Goal: Task Accomplishment & Management: Use online tool/utility

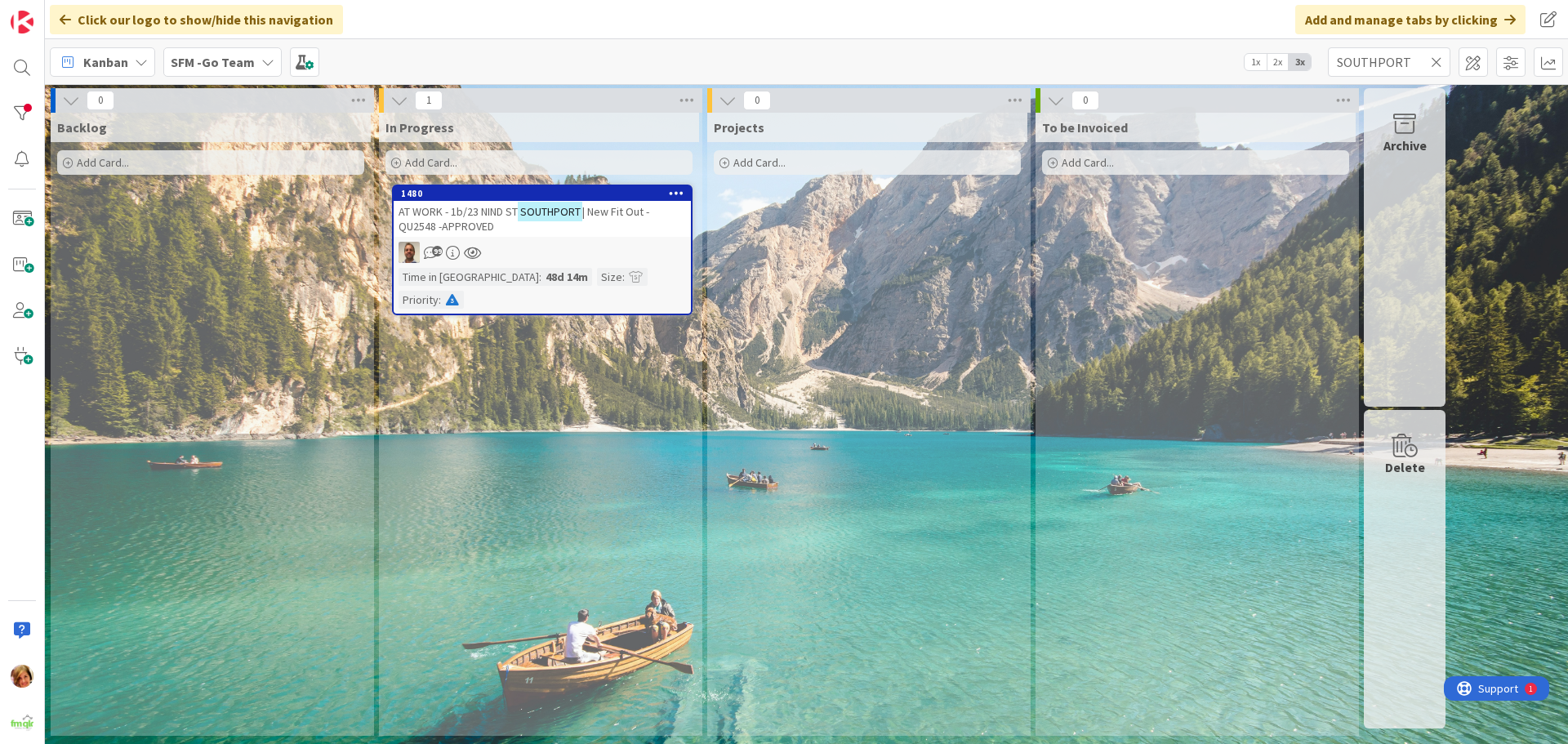
click at [1435, 62] on icon at bounding box center [1436, 62] width 11 height 15
click at [1435, 62] on input "text" at bounding box center [1389, 62] width 122 height 29
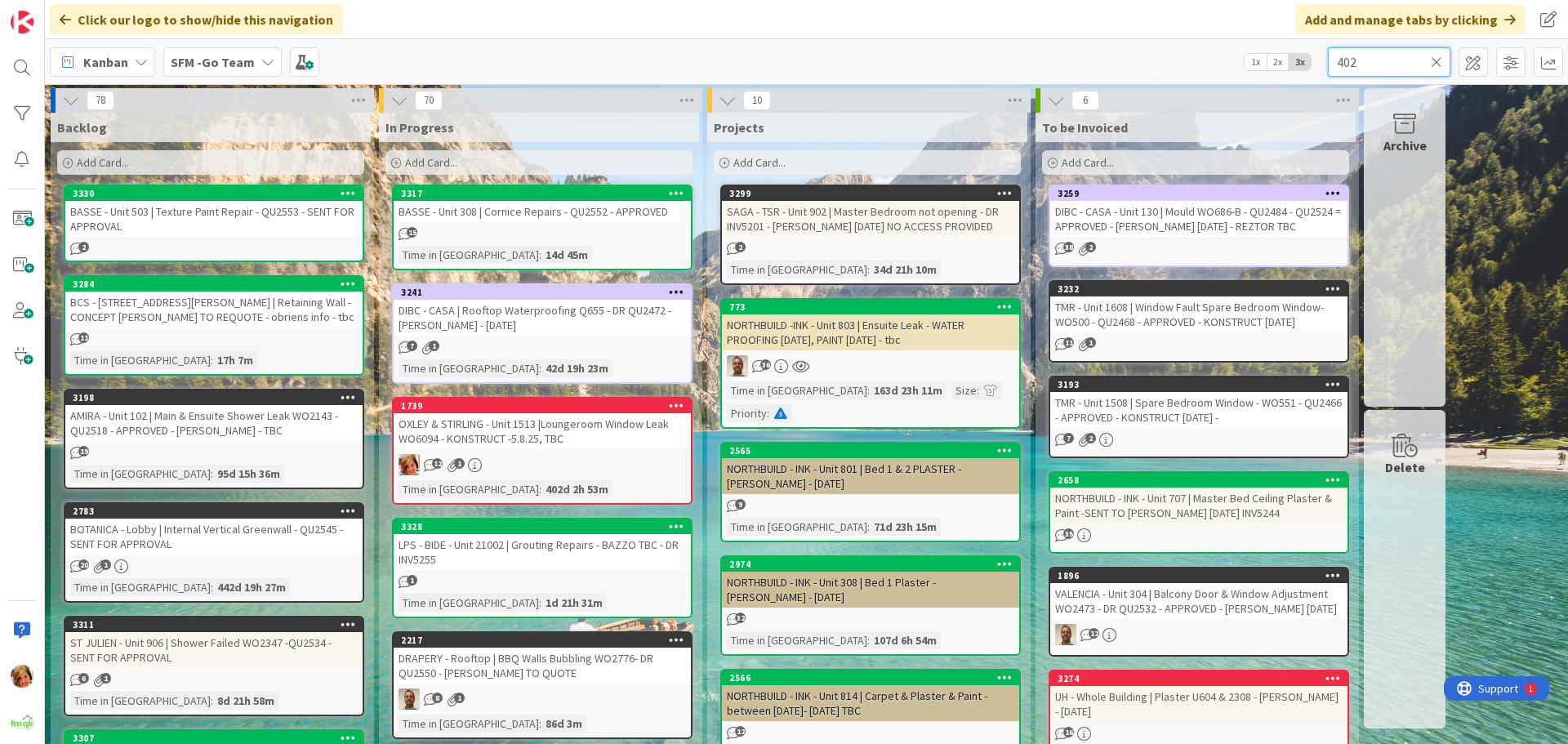
type input "402"
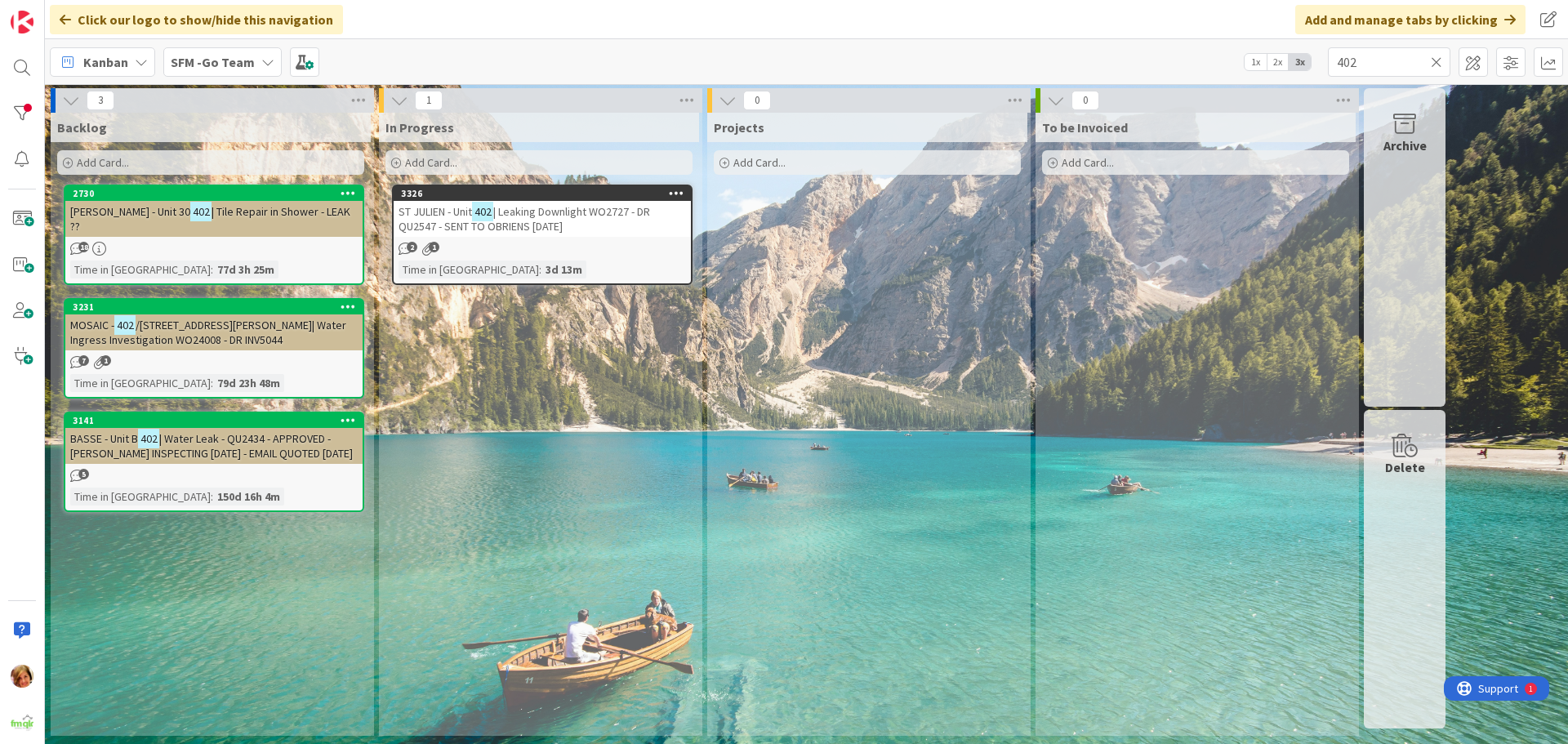
click at [539, 220] on span "| Leaking Downlight WO2727 - DR QU2547 - SENT TO OBRIENS [DATE]" at bounding box center [524, 219] width 251 height 29
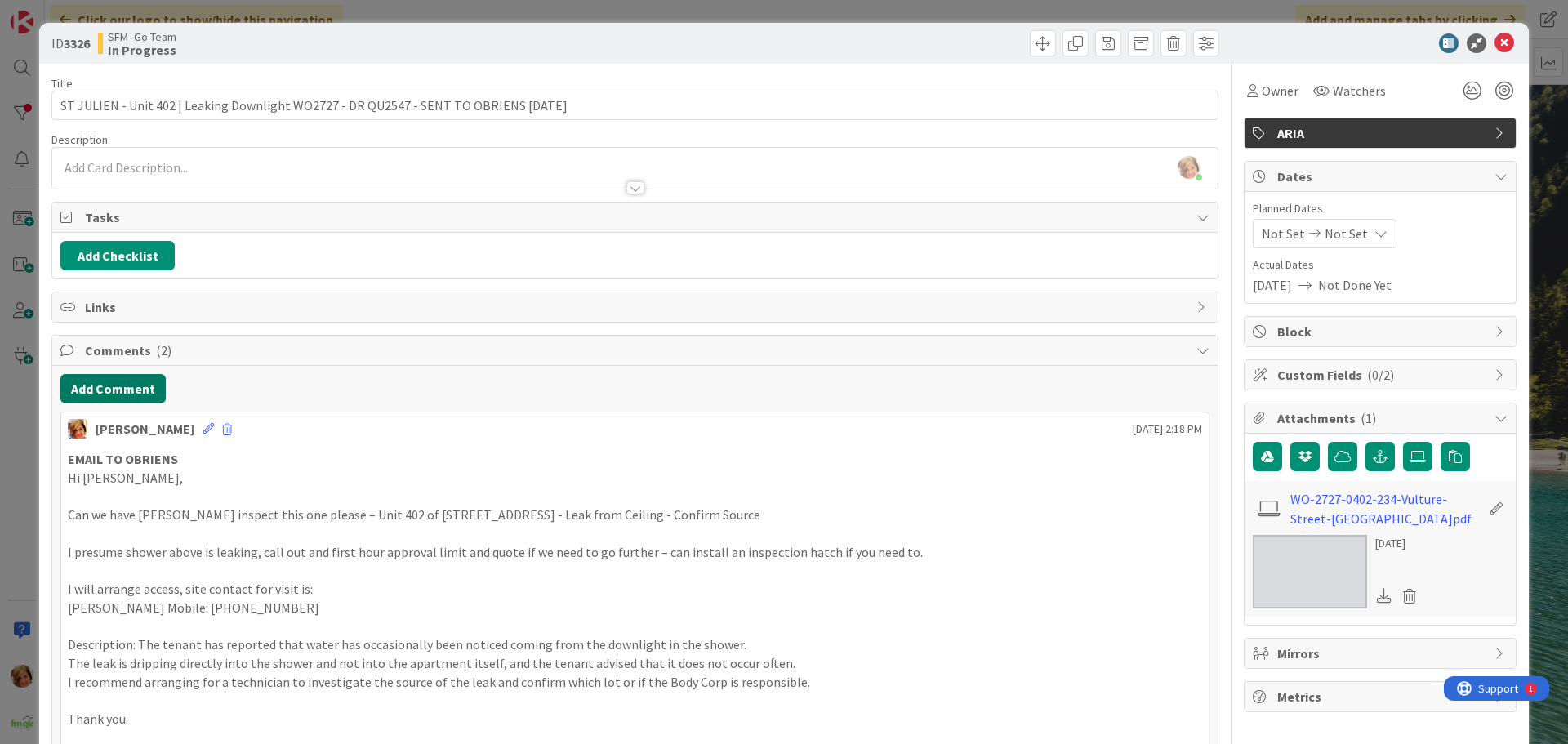
click at [108, 390] on button "Add Comment" at bounding box center [113, 389] width 105 height 29
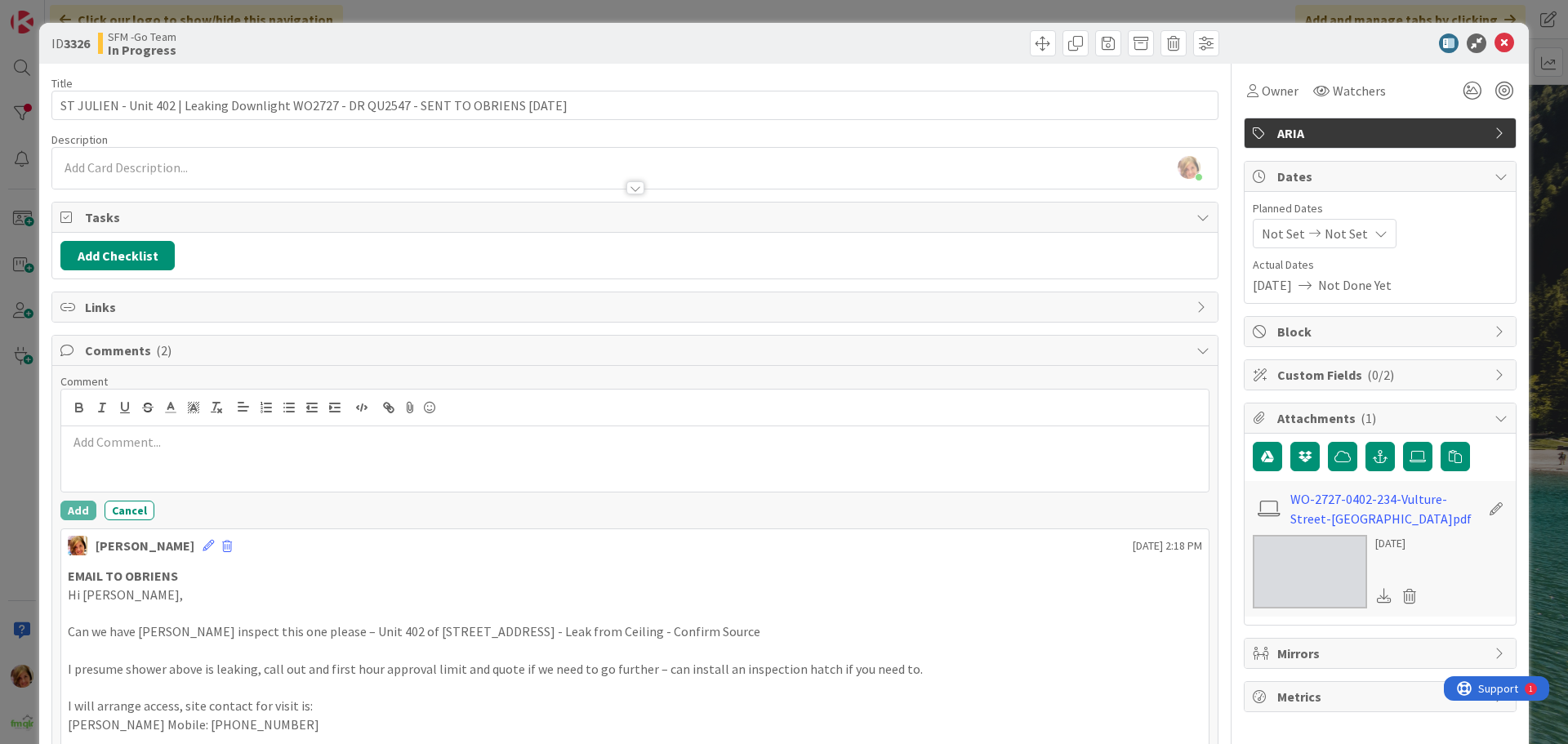
click at [161, 432] on div at bounding box center [635, 459] width 1147 height 65
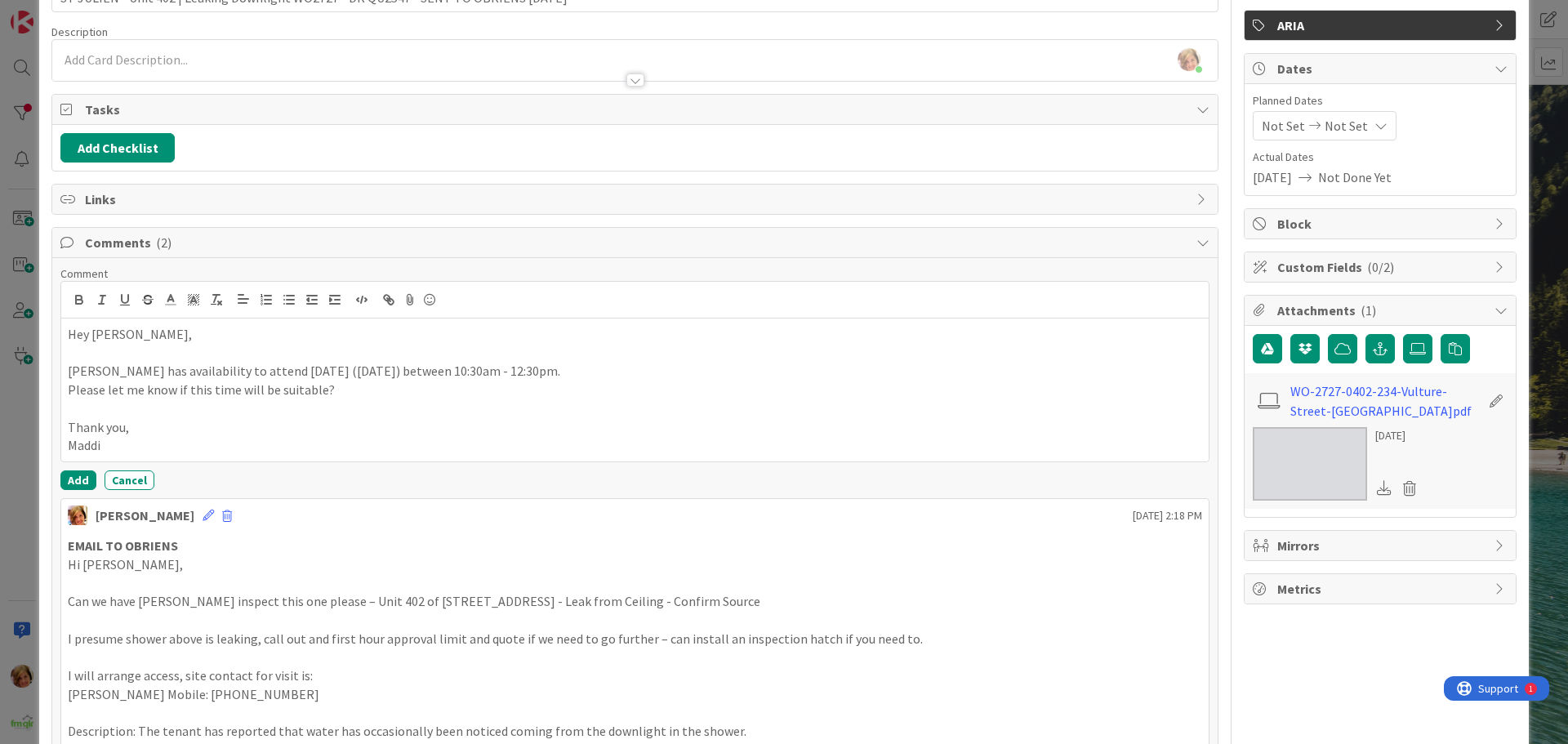
scroll to position [245, 0]
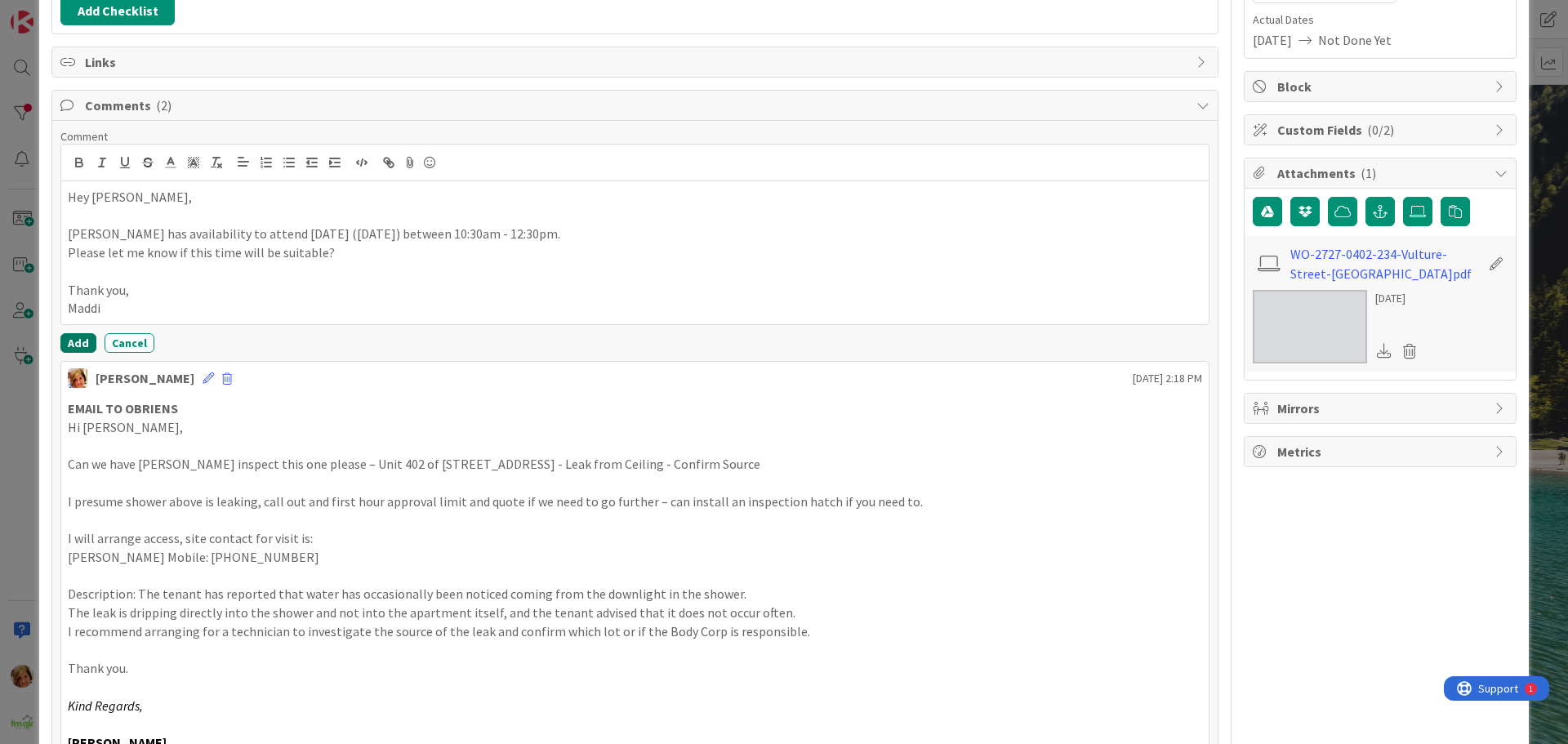
click at [65, 341] on button "Add" at bounding box center [79, 343] width 36 height 20
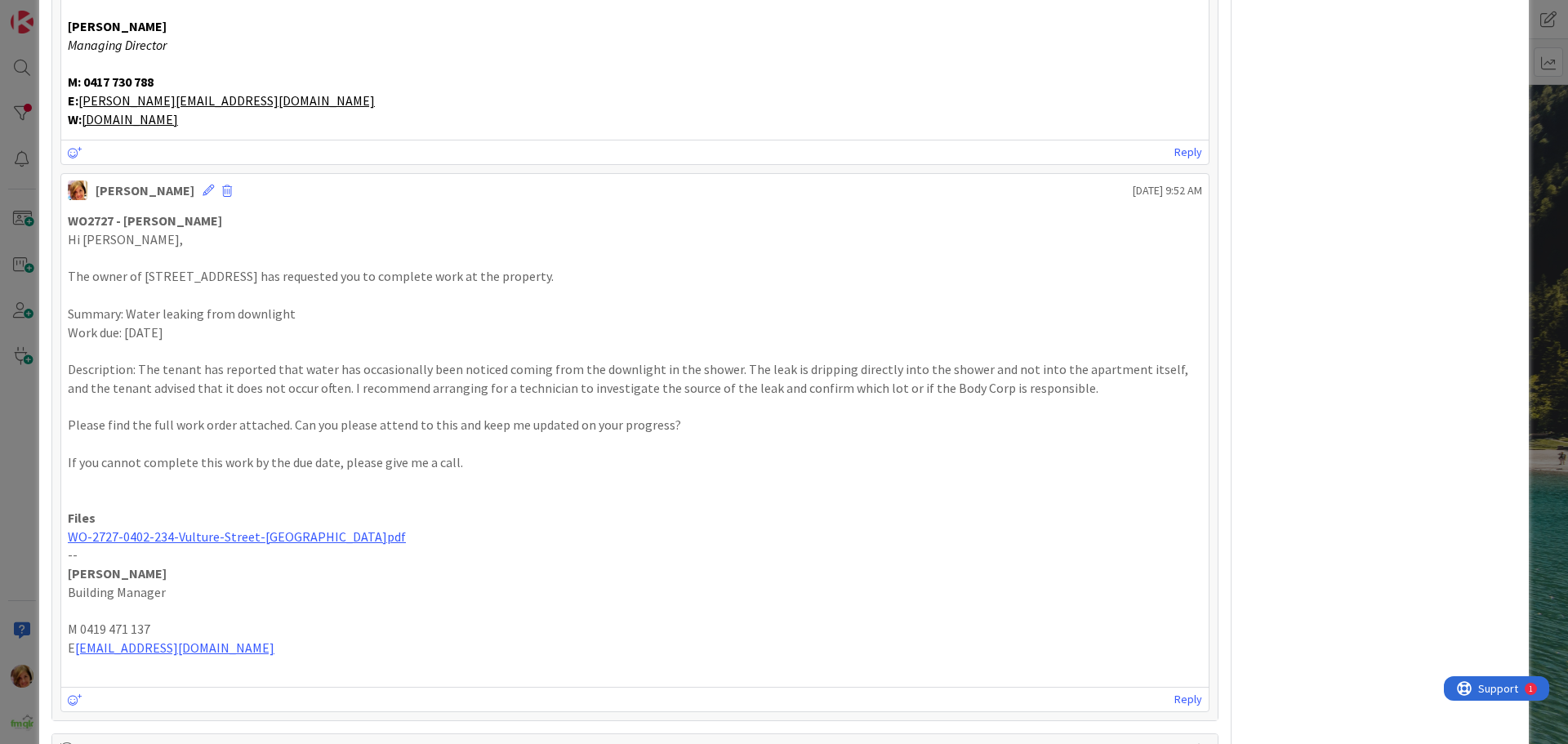
scroll to position [1035, 0]
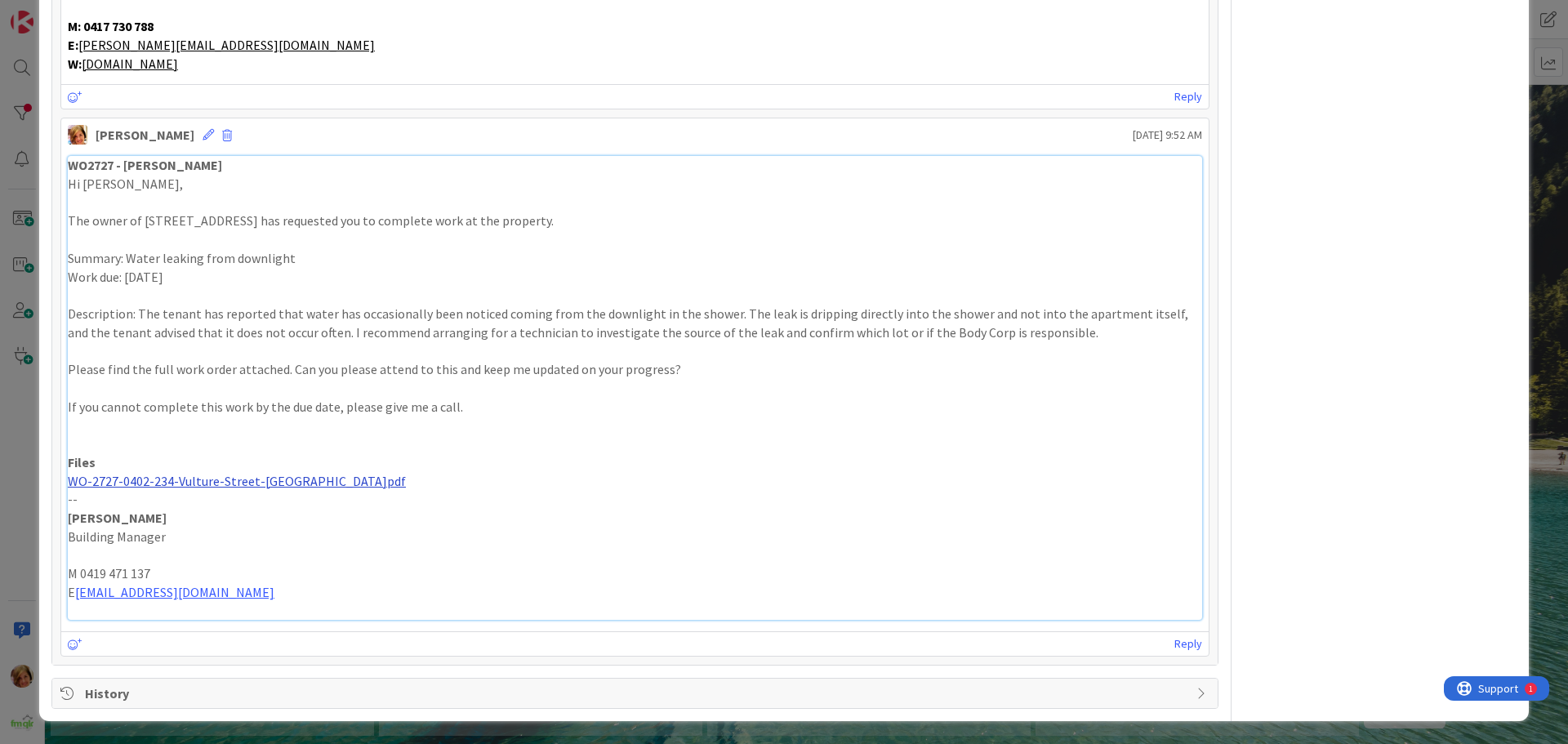
click at [251, 485] on link "WO-2727-0402-234-Vulture-Street-[GEOGRAPHIC_DATA]pdf" at bounding box center [237, 481] width 338 height 16
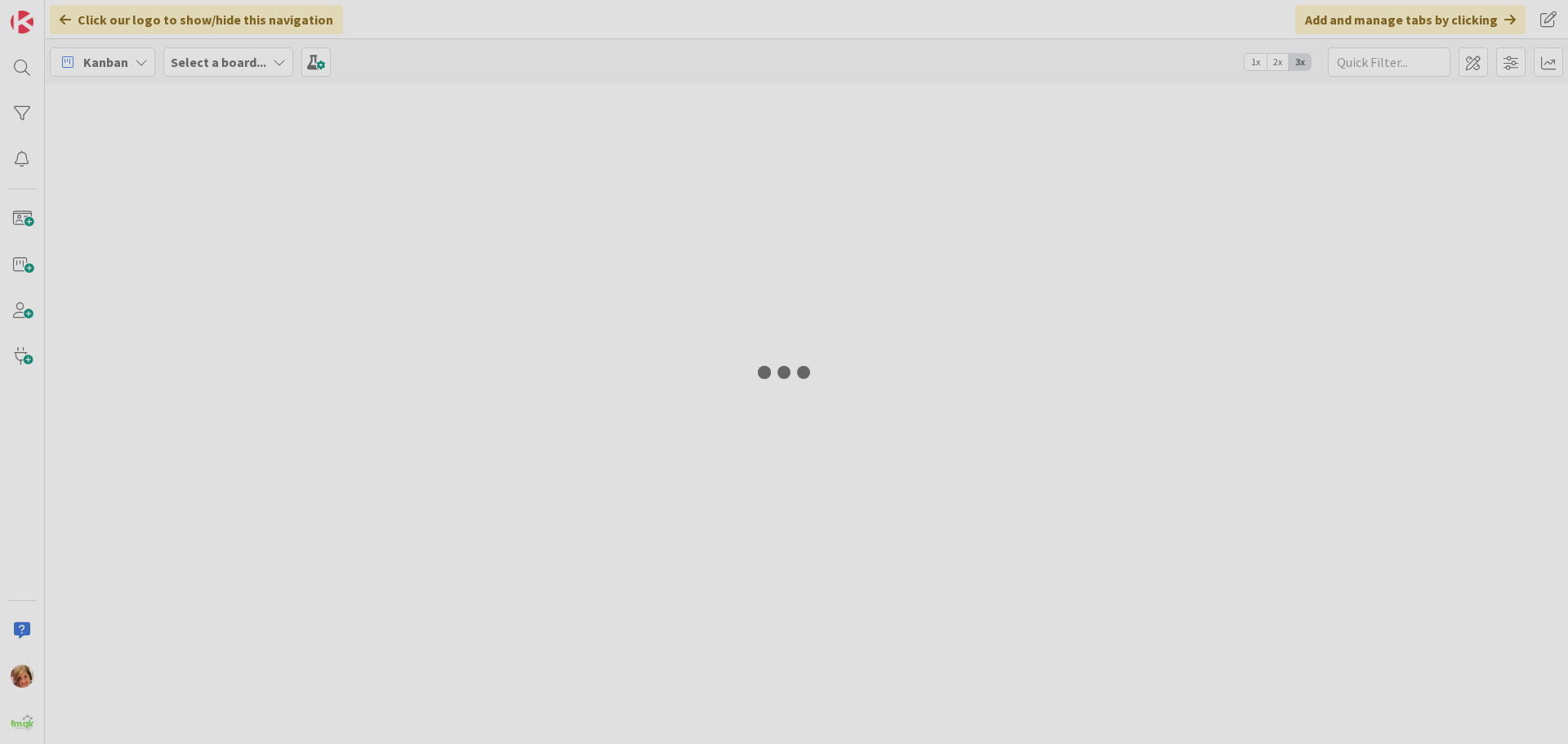
type input "402"
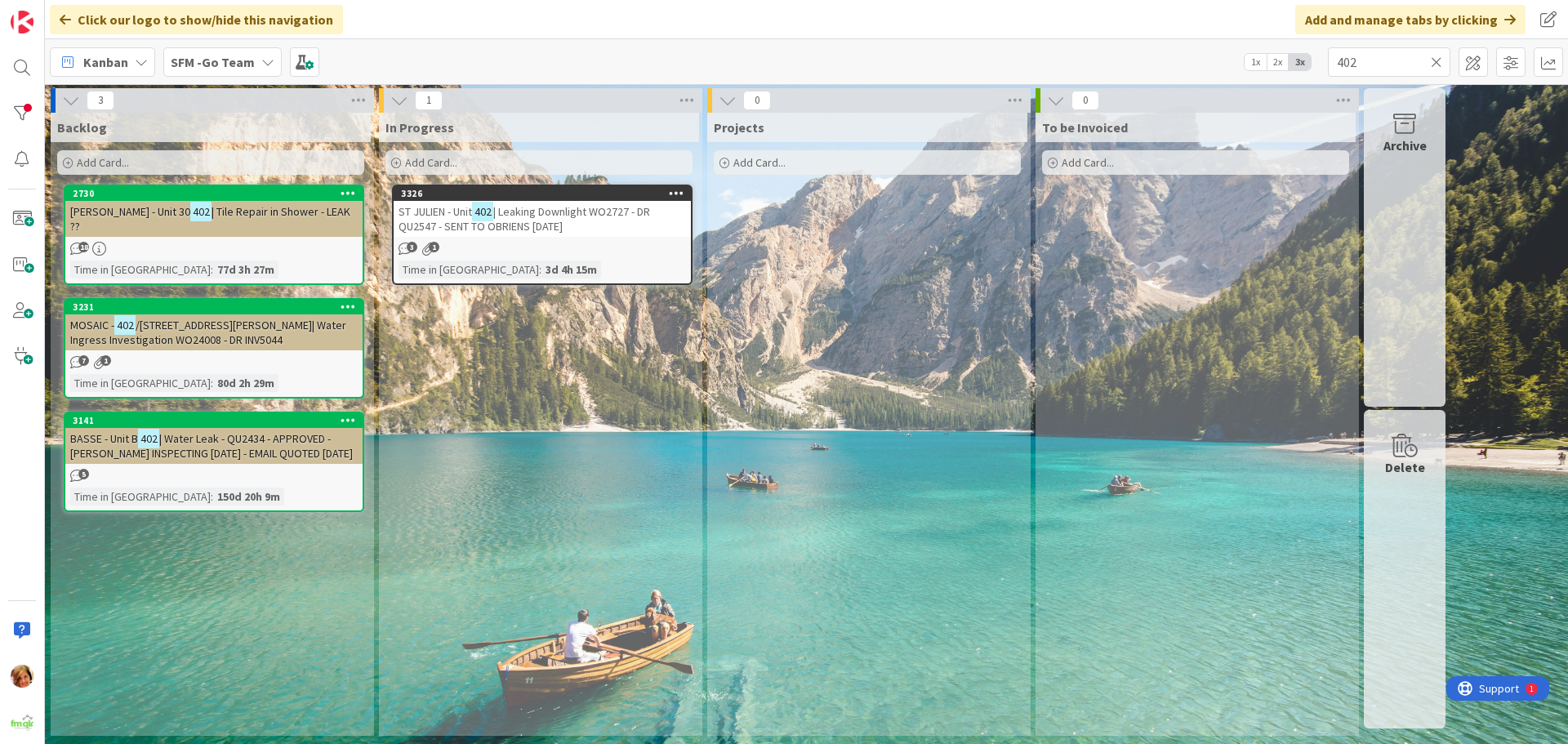
click at [584, 215] on span "| Leaking Downlight WO2727 - DR QU2547 - SENT TO OBRIENS [DATE]" at bounding box center [524, 219] width 251 height 29
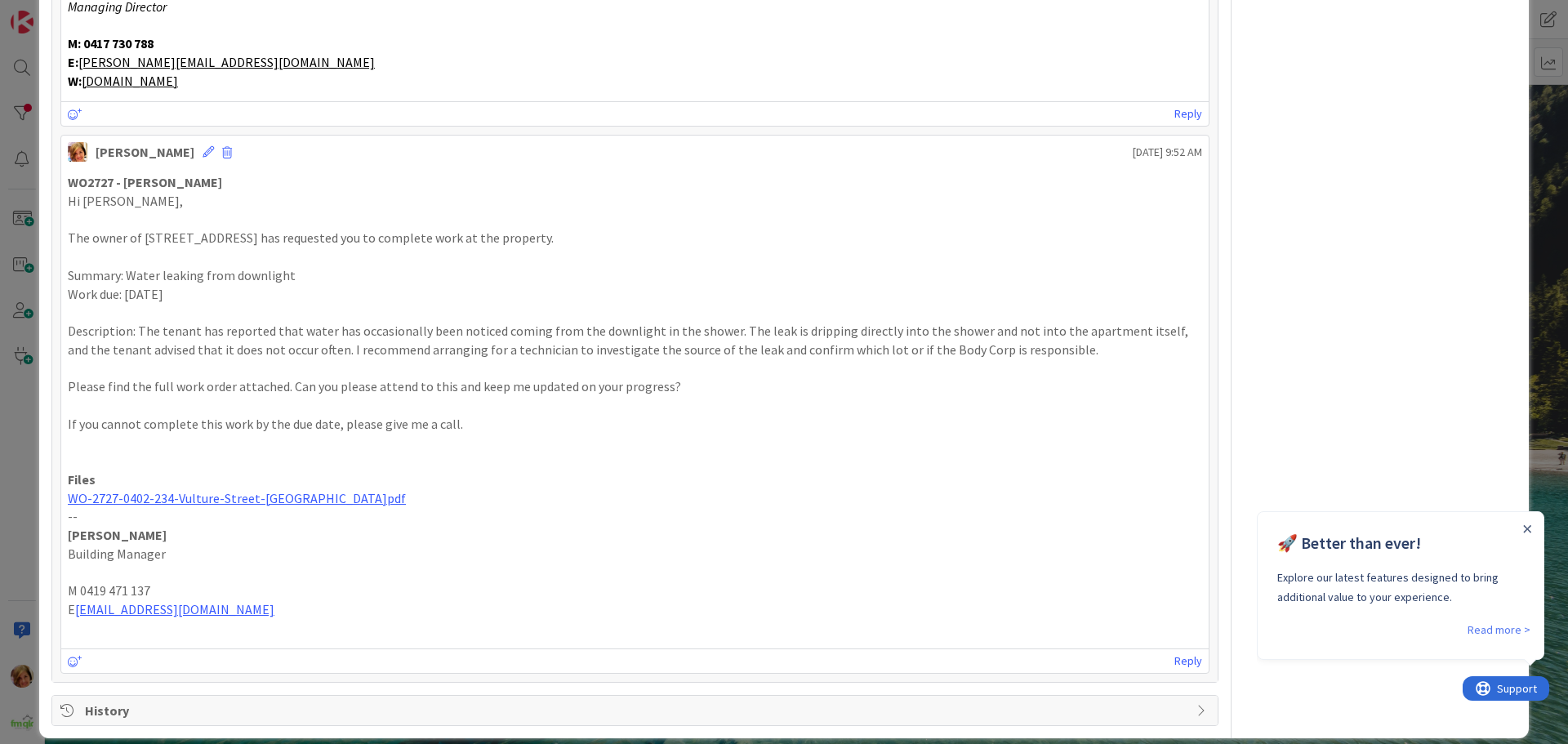
scroll to position [1035, 0]
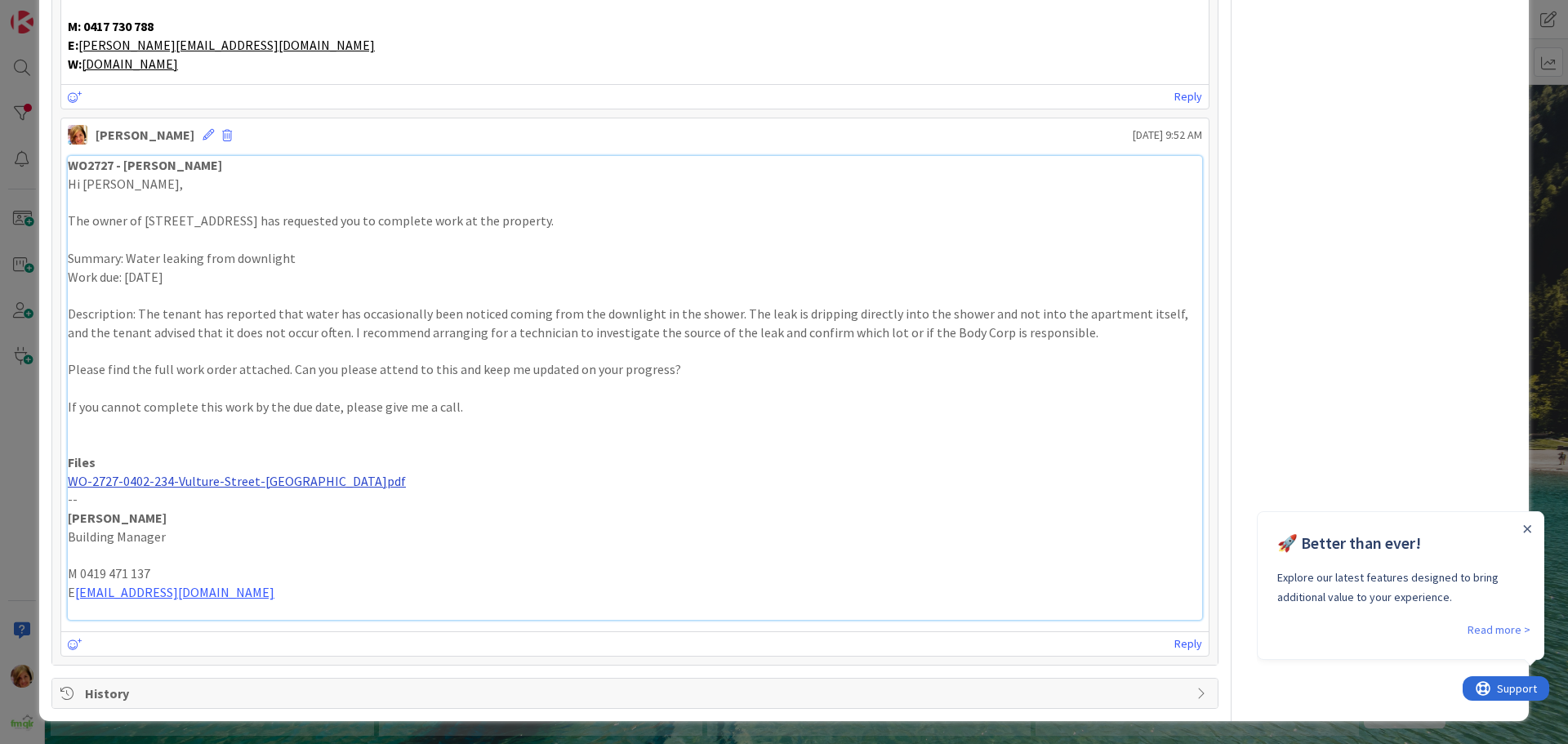
click at [197, 484] on link "WO-2727-0402-234-Vulture-Street-South-Brisbane.pdf" at bounding box center [237, 481] width 338 height 16
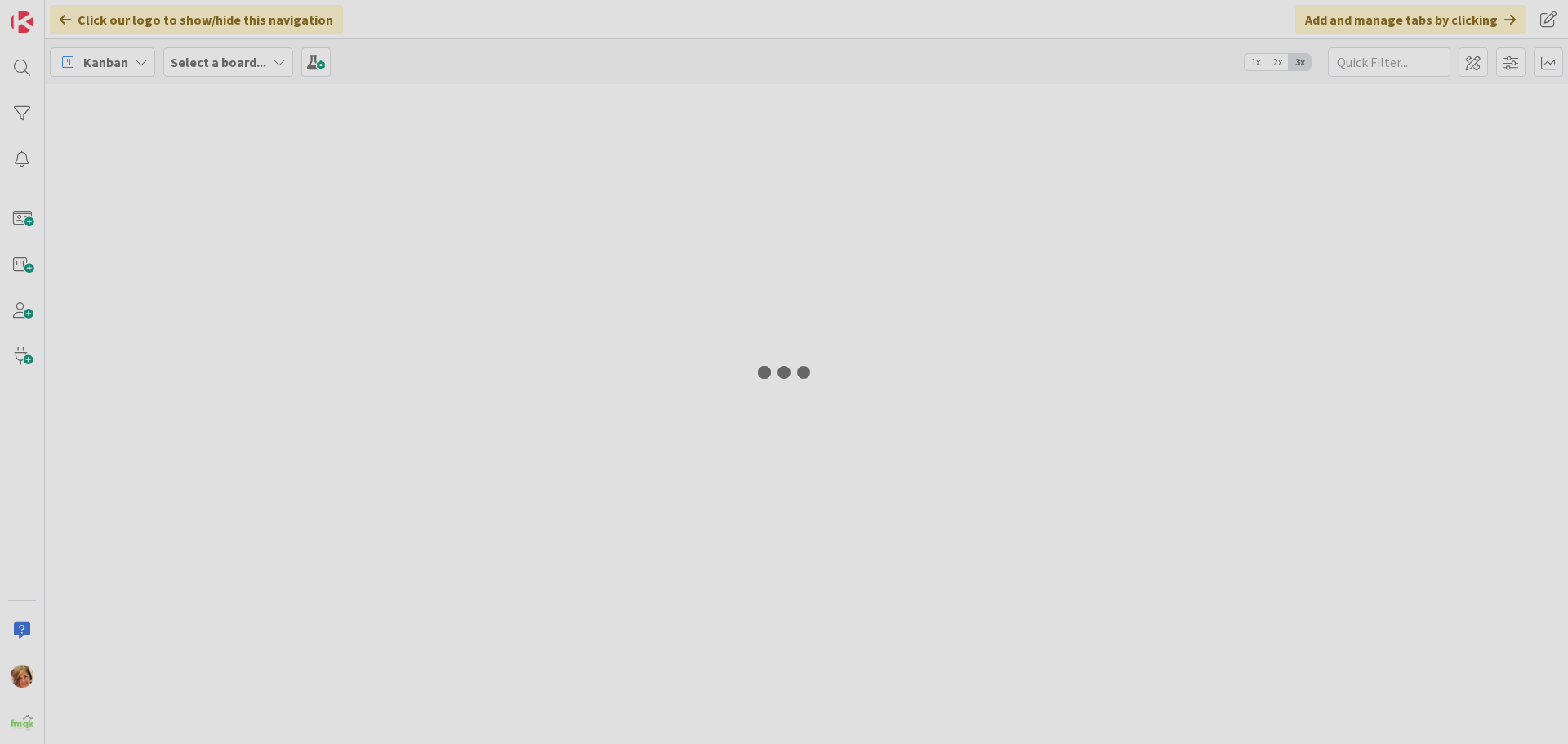
type input "402"
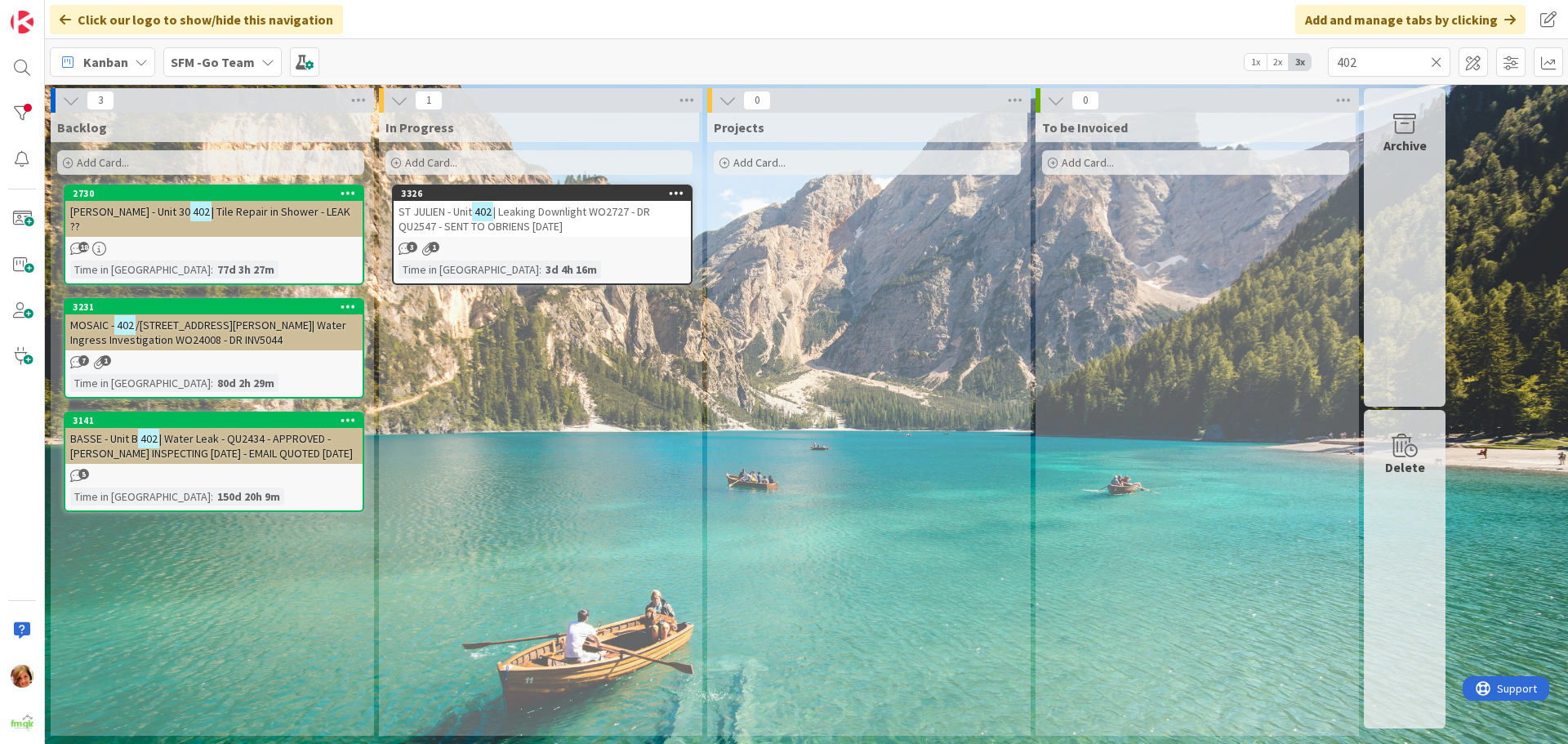
click at [1440, 59] on icon at bounding box center [1436, 62] width 11 height 15
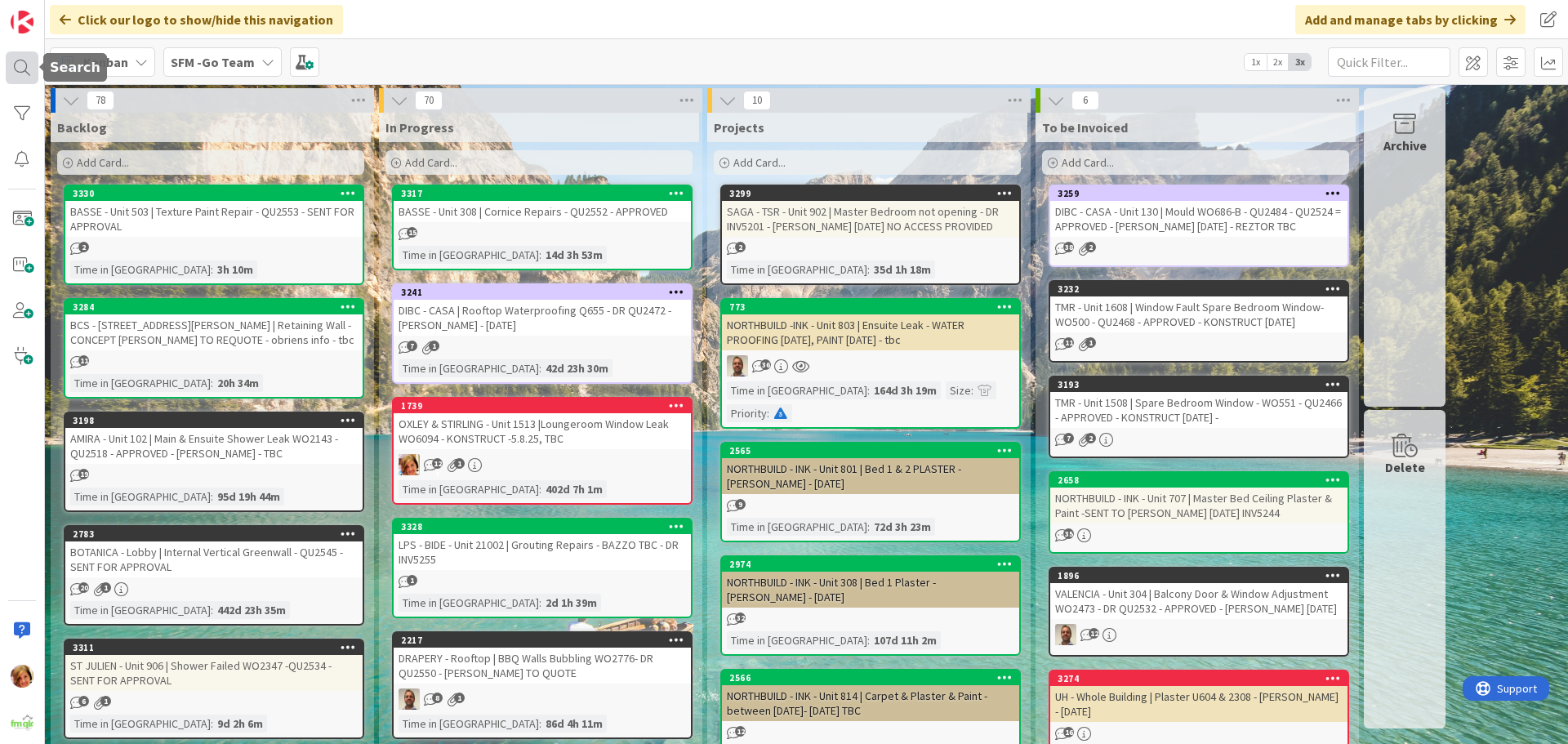
click at [23, 64] on div at bounding box center [22, 67] width 32 height 32
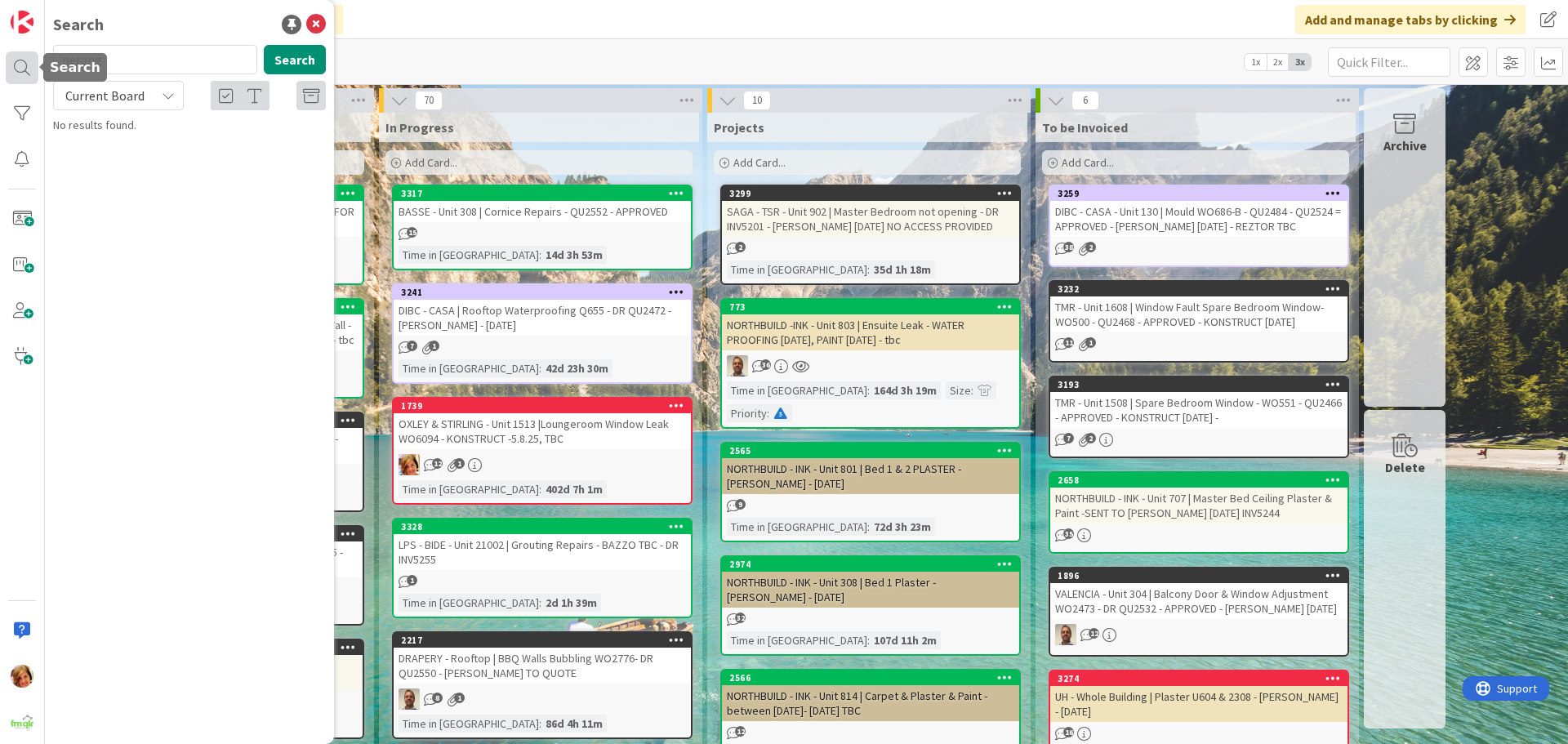
type input "nerang"
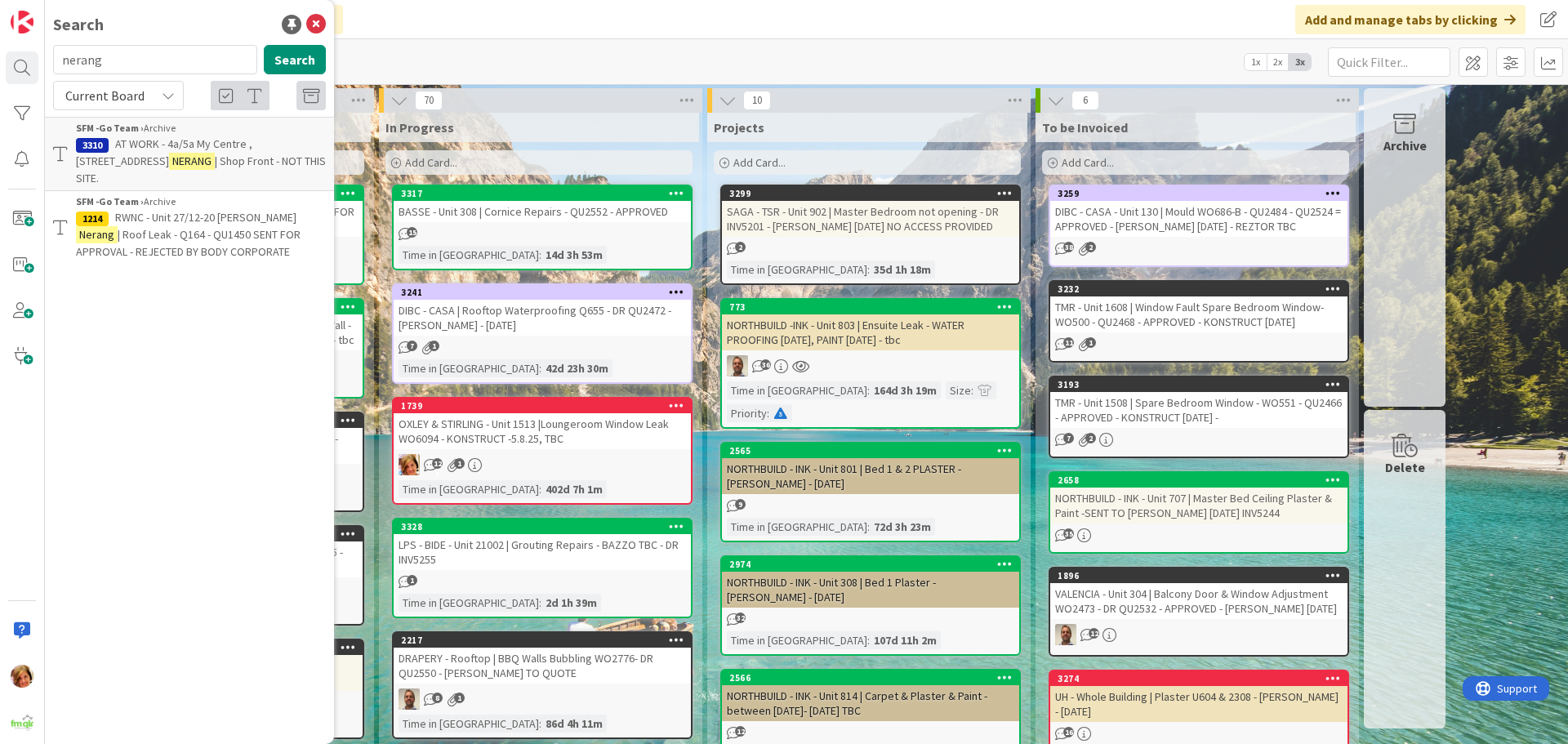
click at [176, 150] on span "AT WORK - 4a/5a My Centre , 57 STATION ST" at bounding box center [164, 152] width 177 height 32
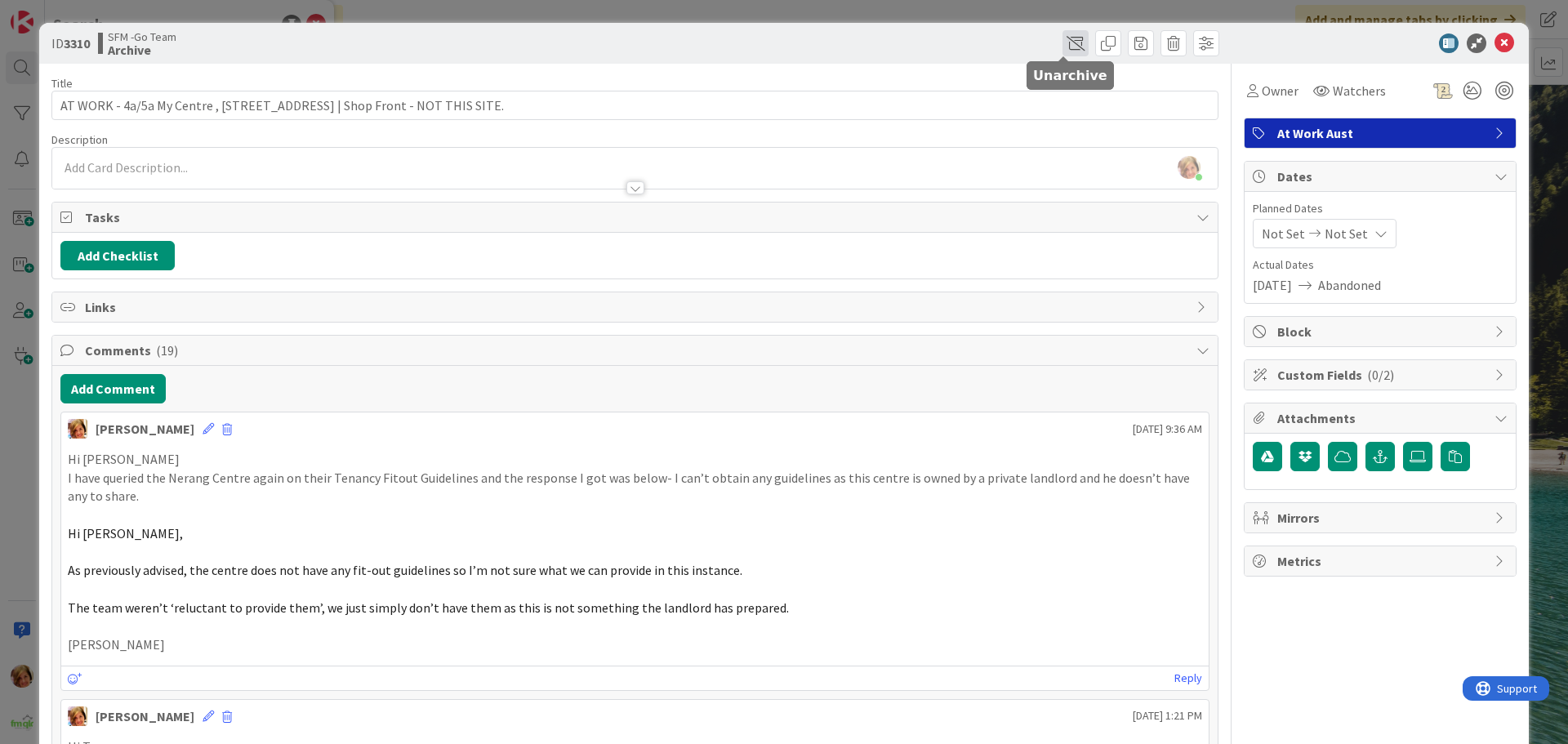
click at [1064, 40] on span at bounding box center [1075, 43] width 26 height 26
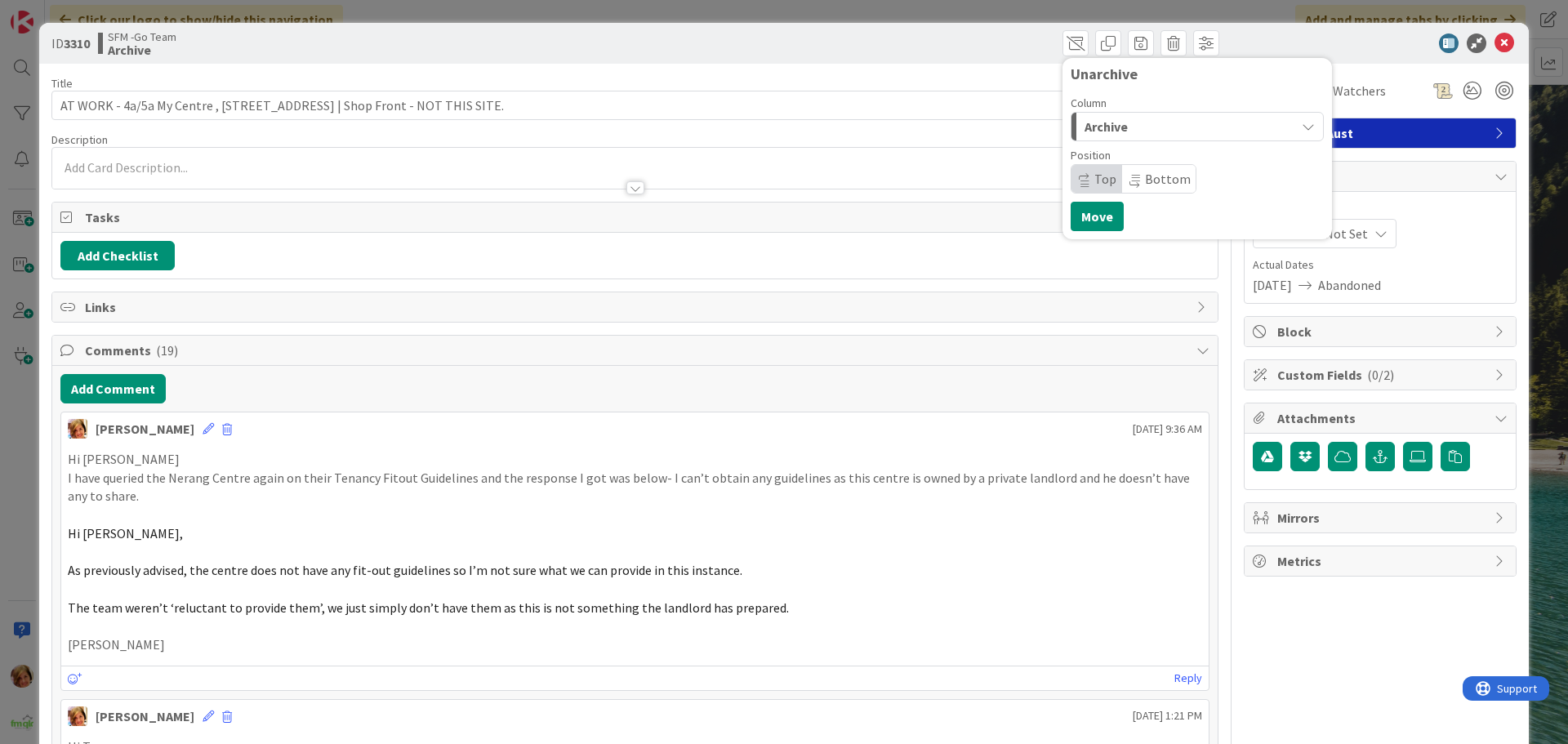
click at [1158, 123] on div "Archive" at bounding box center [1187, 126] width 214 height 26
click at [1138, 194] on span "In Progress" at bounding box center [1138, 191] width 59 height 20
click at [1087, 217] on button "Move" at bounding box center [1097, 216] width 53 height 29
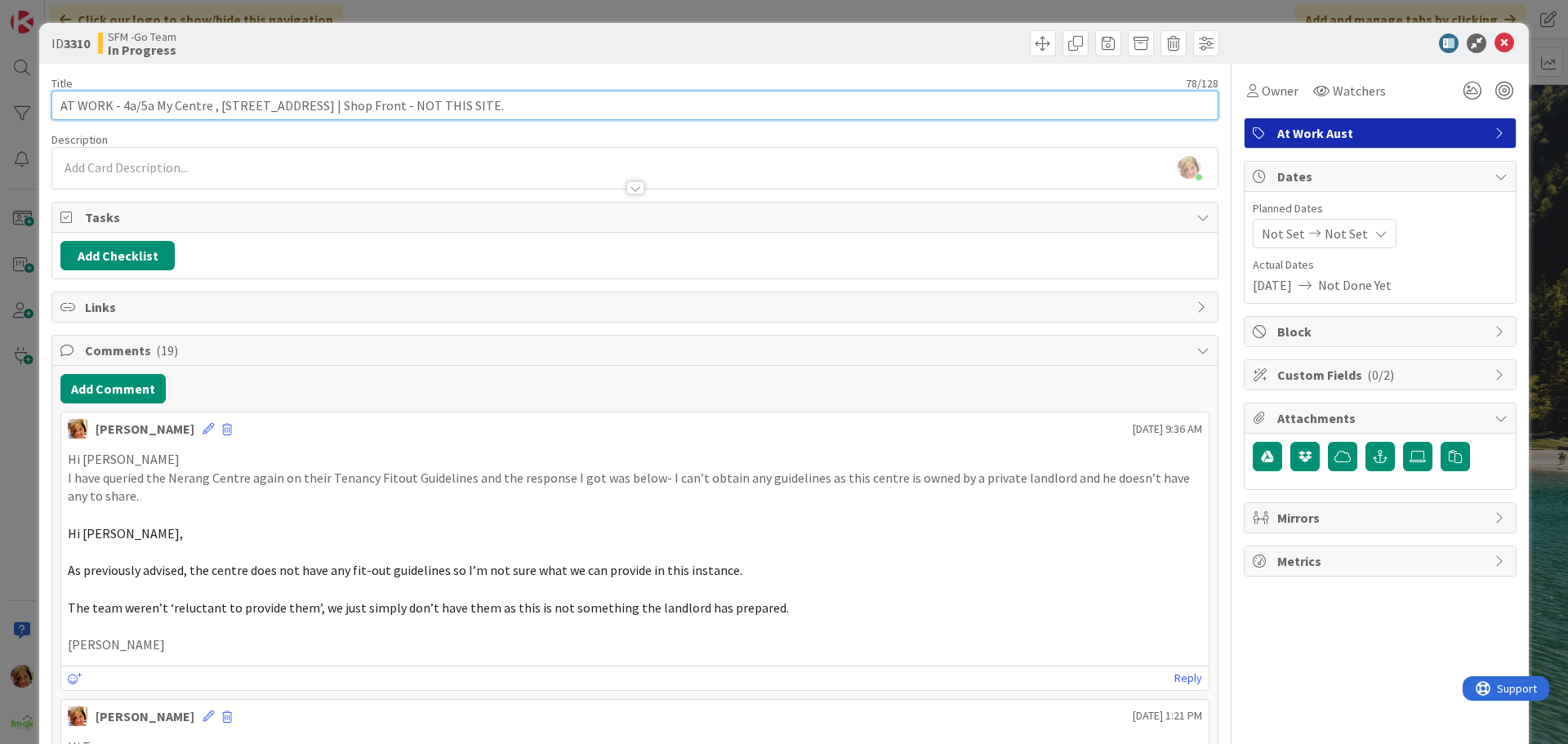
drag, startPoint x: 531, startPoint y: 103, endPoint x: 113, endPoint y: 104, distance: 418.0
click at [113, 104] on input "AT WORK - 4a/5a My Centre , 57 STATION ST NERANG | Shop Front - NOT THIS SITE." at bounding box center [635, 105] width 1167 height 29
type input "AT WORK - Shop 12, Nerang Fair Shopping Centre | Fit Out"
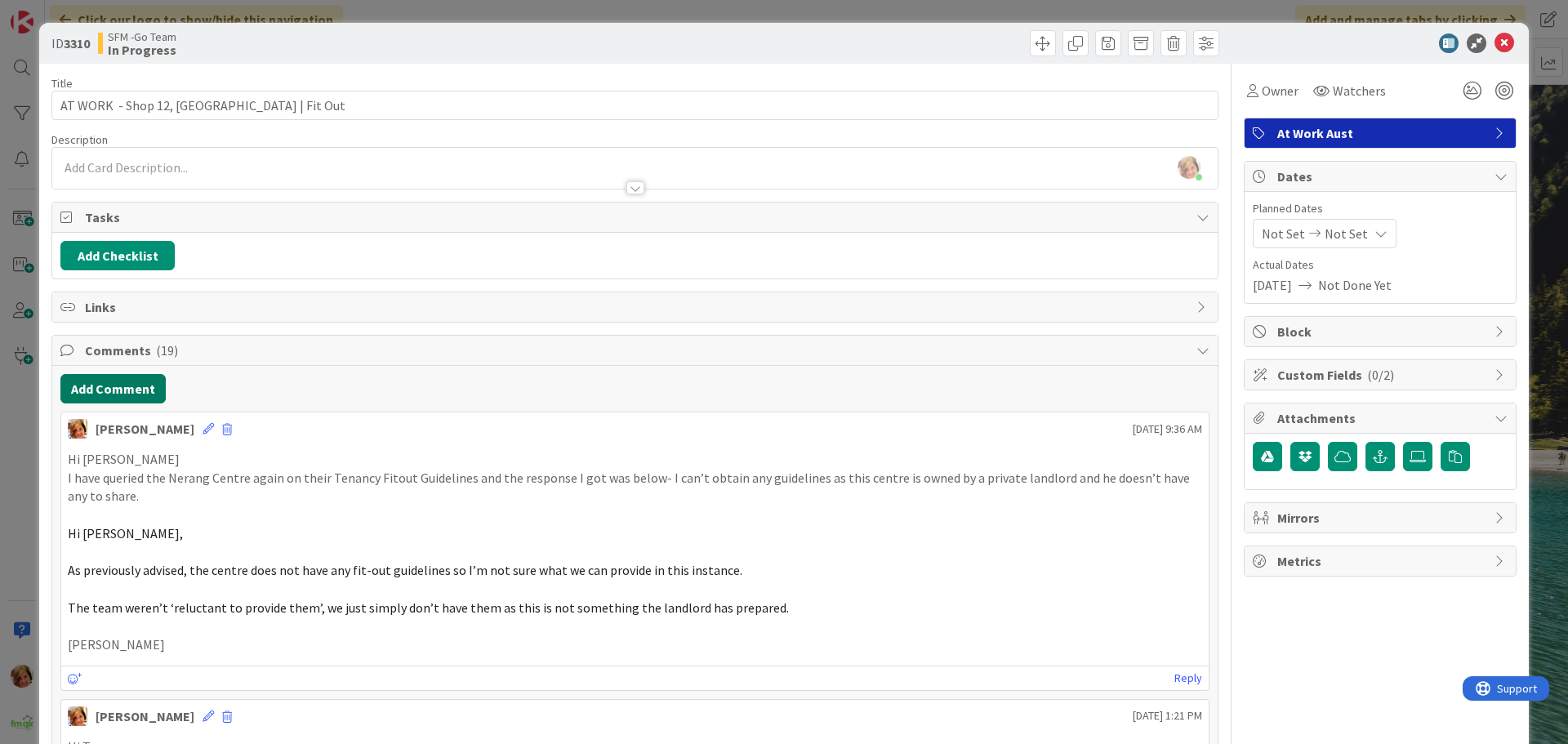
click at [128, 390] on button "Add Comment" at bounding box center [113, 389] width 105 height 29
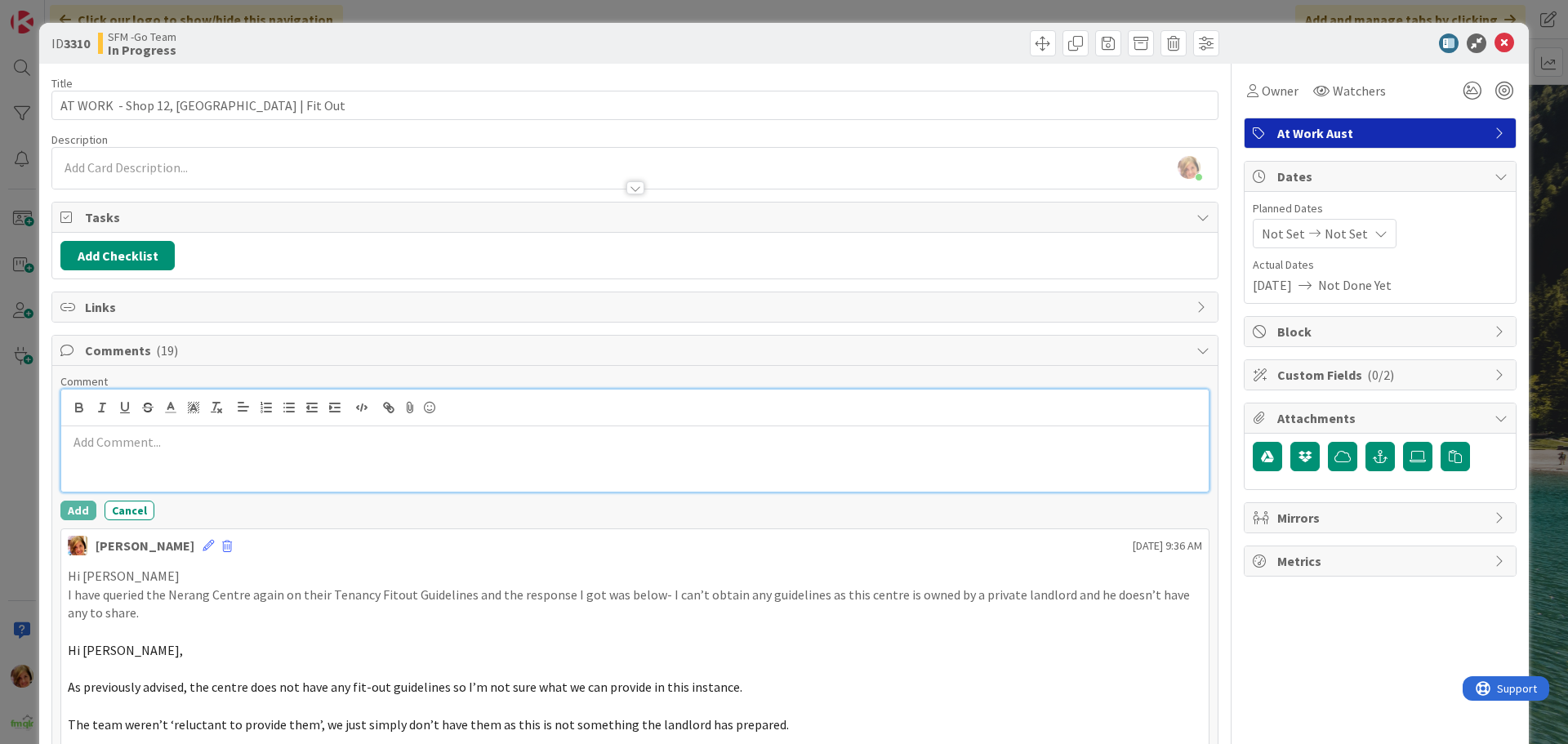
click at [239, 432] on div at bounding box center [635, 459] width 1147 height 65
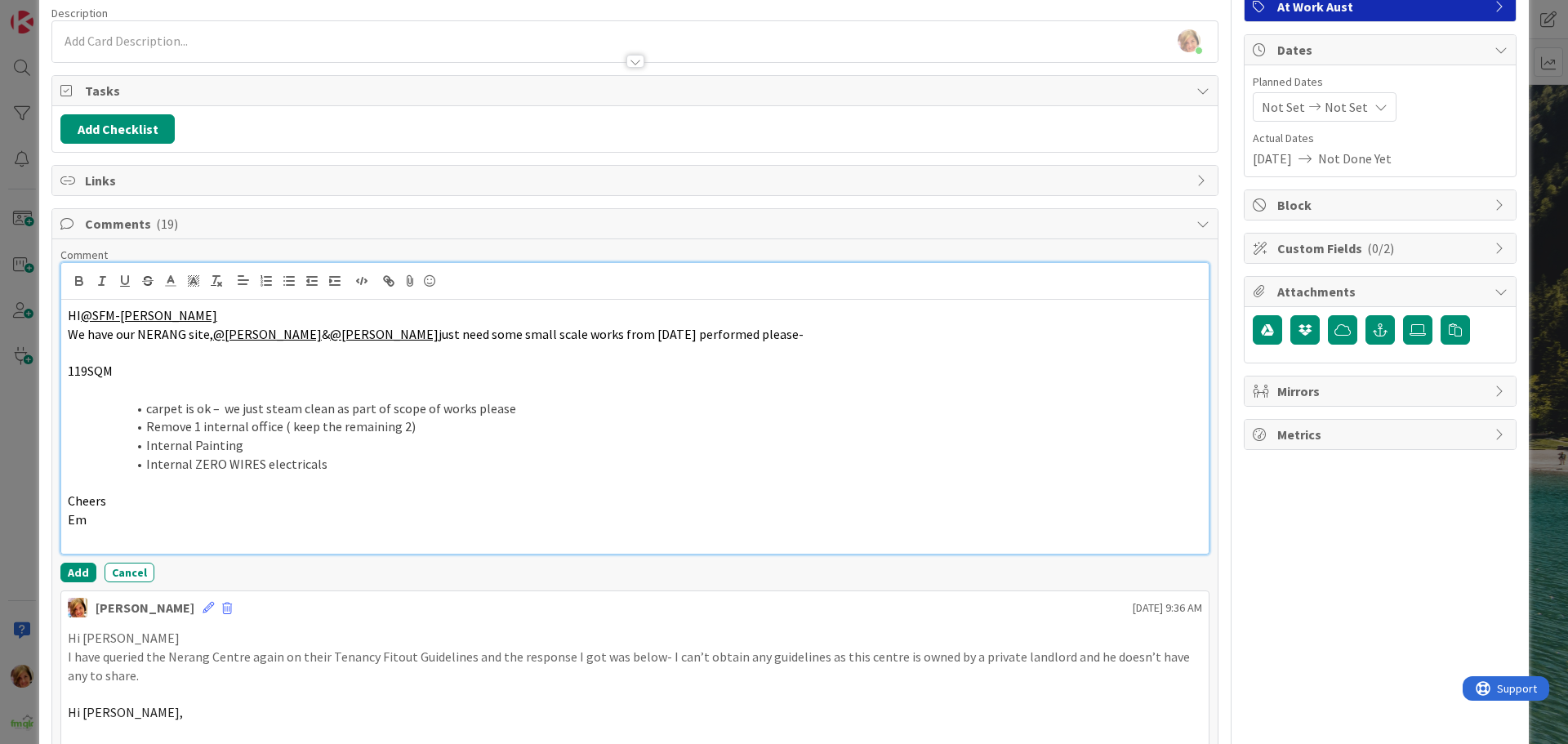
scroll to position [245, 0]
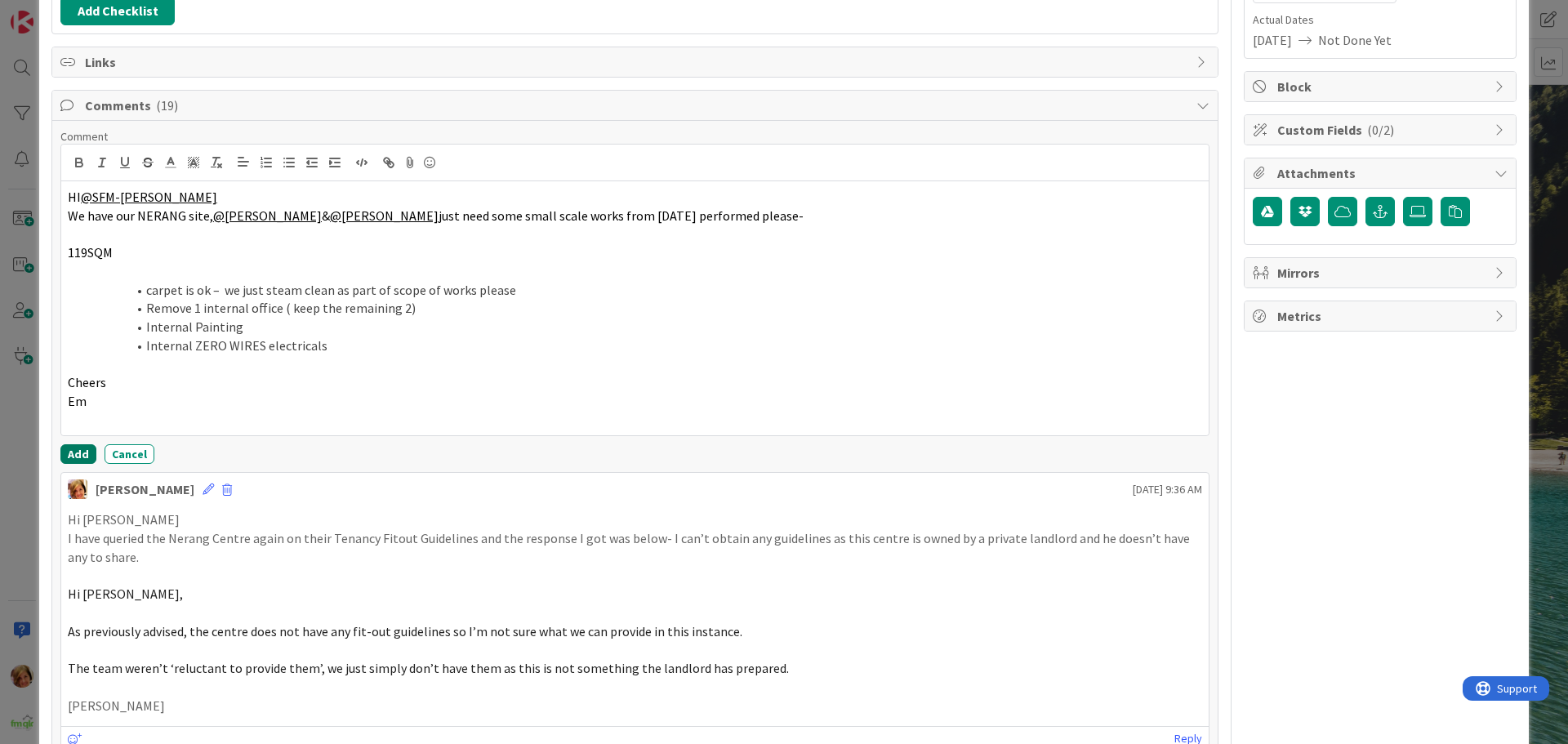
click at [68, 449] on button "Add" at bounding box center [79, 454] width 36 height 20
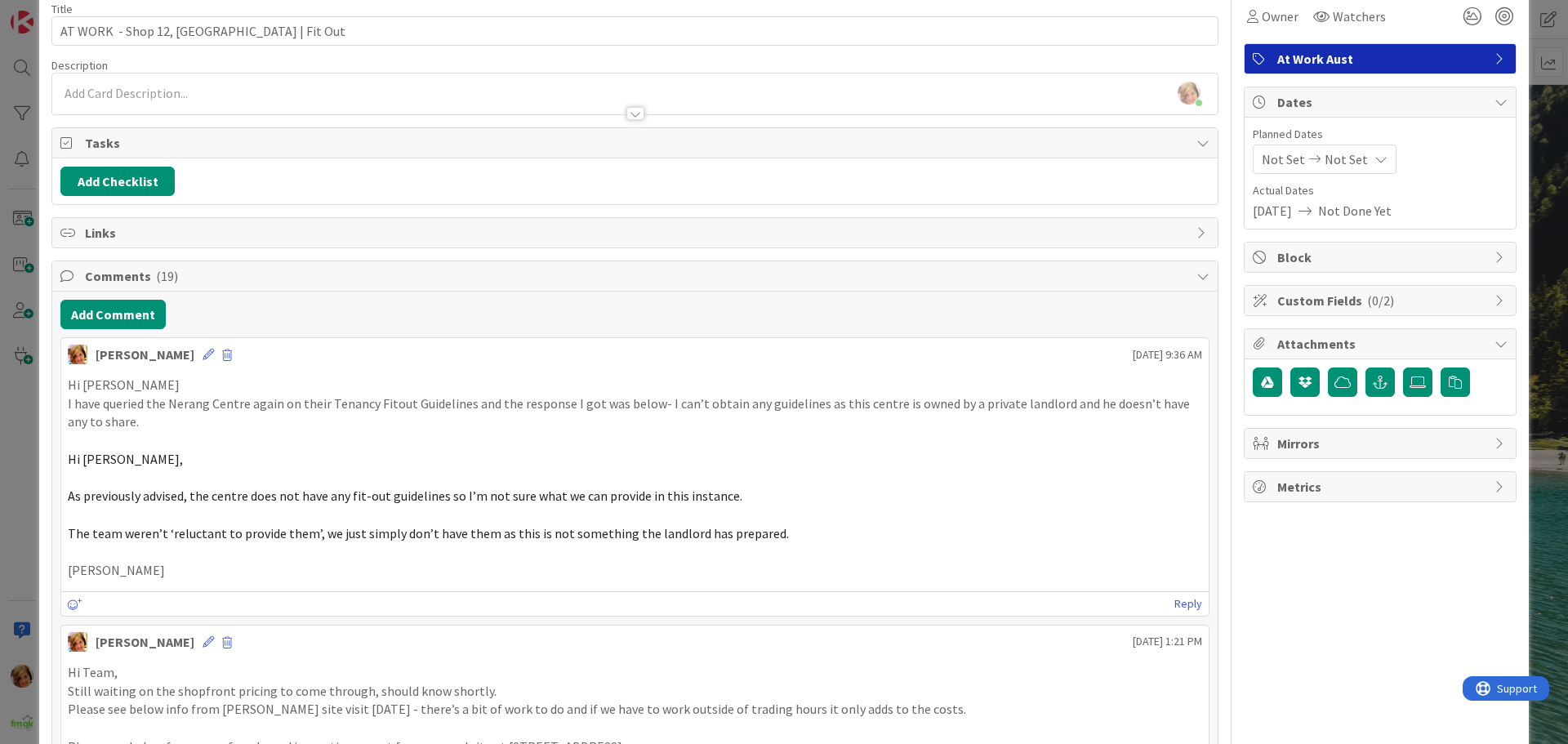
scroll to position [0, 0]
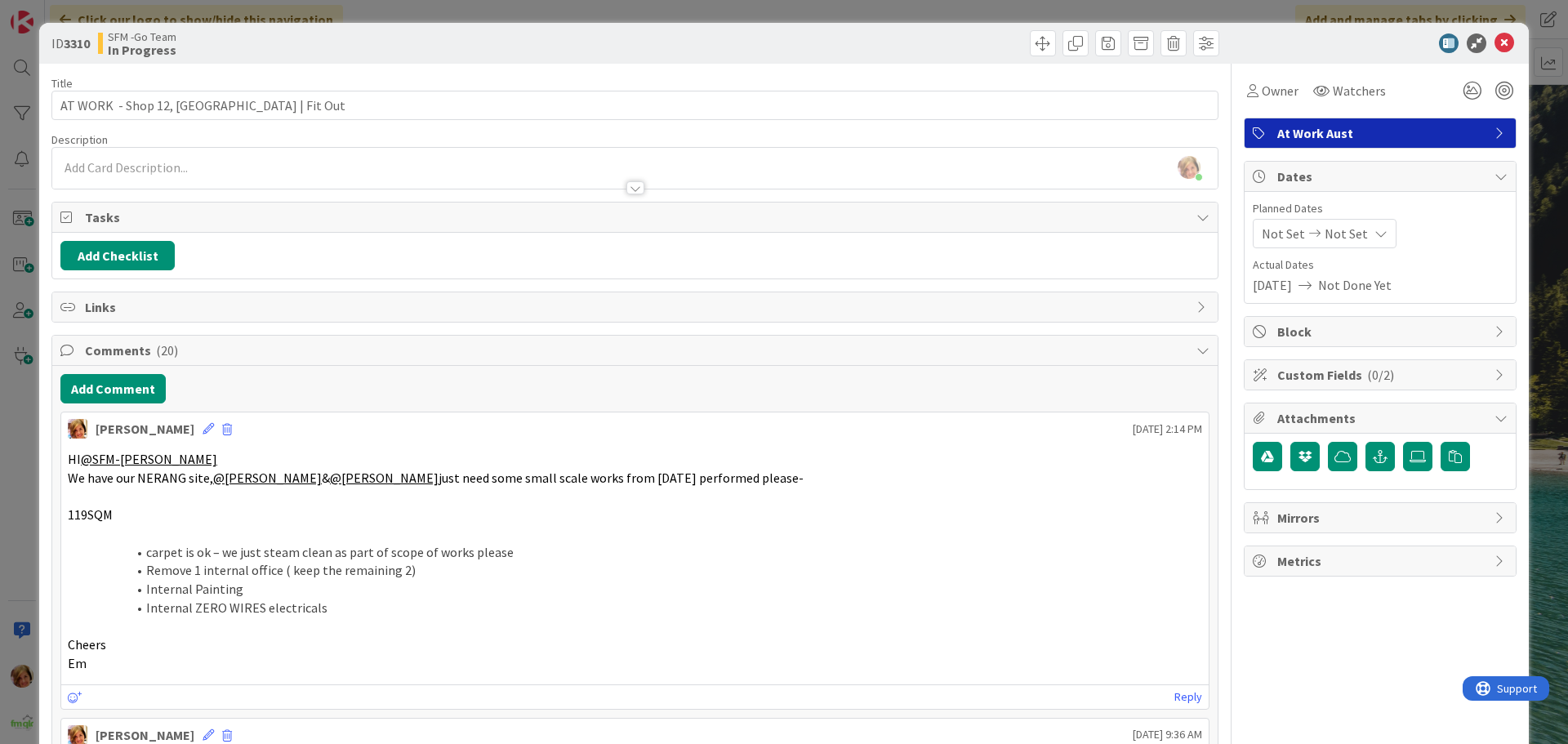
click at [902, 42] on div "Move Move" at bounding box center [929, 43] width 580 height 26
click at [1495, 40] on icon at bounding box center [1504, 43] width 20 height 20
